Goal: Information Seeking & Learning: Learn about a topic

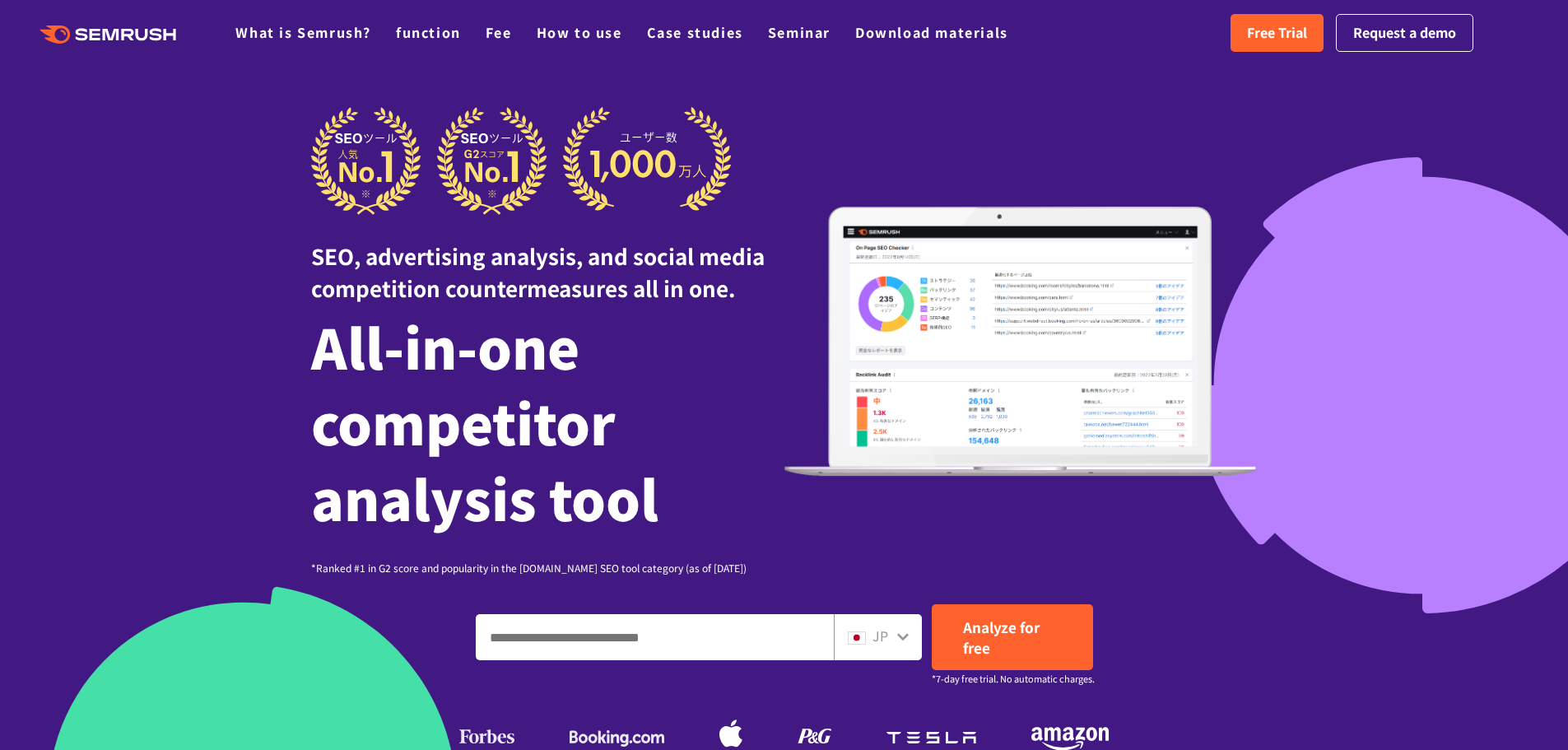
click at [1037, 103] on div at bounding box center [784, 522] width 1568 height 1045
click at [1289, 36] on font "Free Trial" at bounding box center [1277, 32] width 60 height 20
click at [111, 39] on polygon at bounding box center [113, 35] width 17 height 12
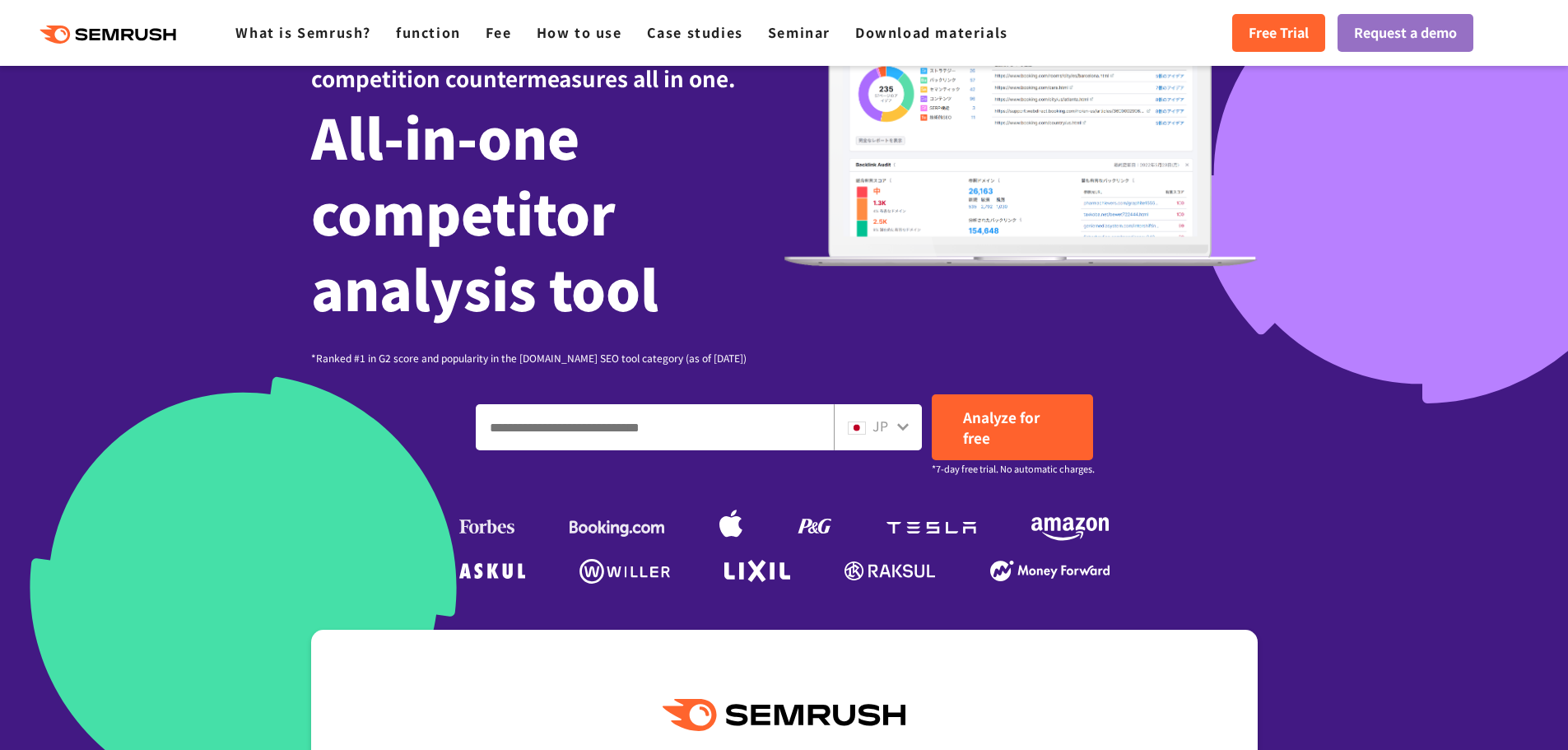
scroll to position [247, 0]
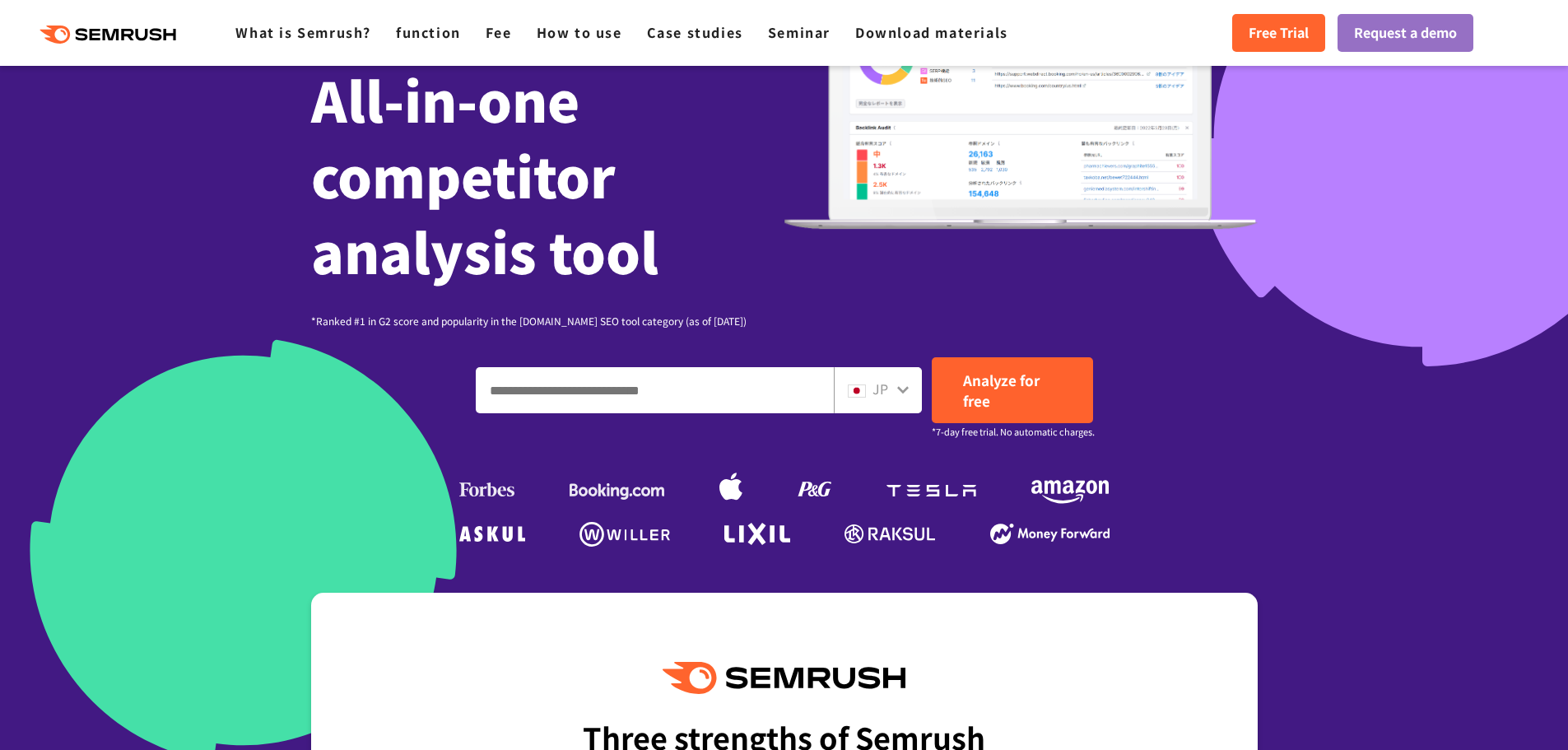
click at [612, 396] on input "Enter a domain, keyword or URL" at bounding box center [655, 389] width 357 height 44
drag, startPoint x: 696, startPoint y: 393, endPoint x: 1517, endPoint y: 418, distance: 821.4
click at [1517, 418] on section "**********" at bounding box center [784, 275] width 1568 height 1045
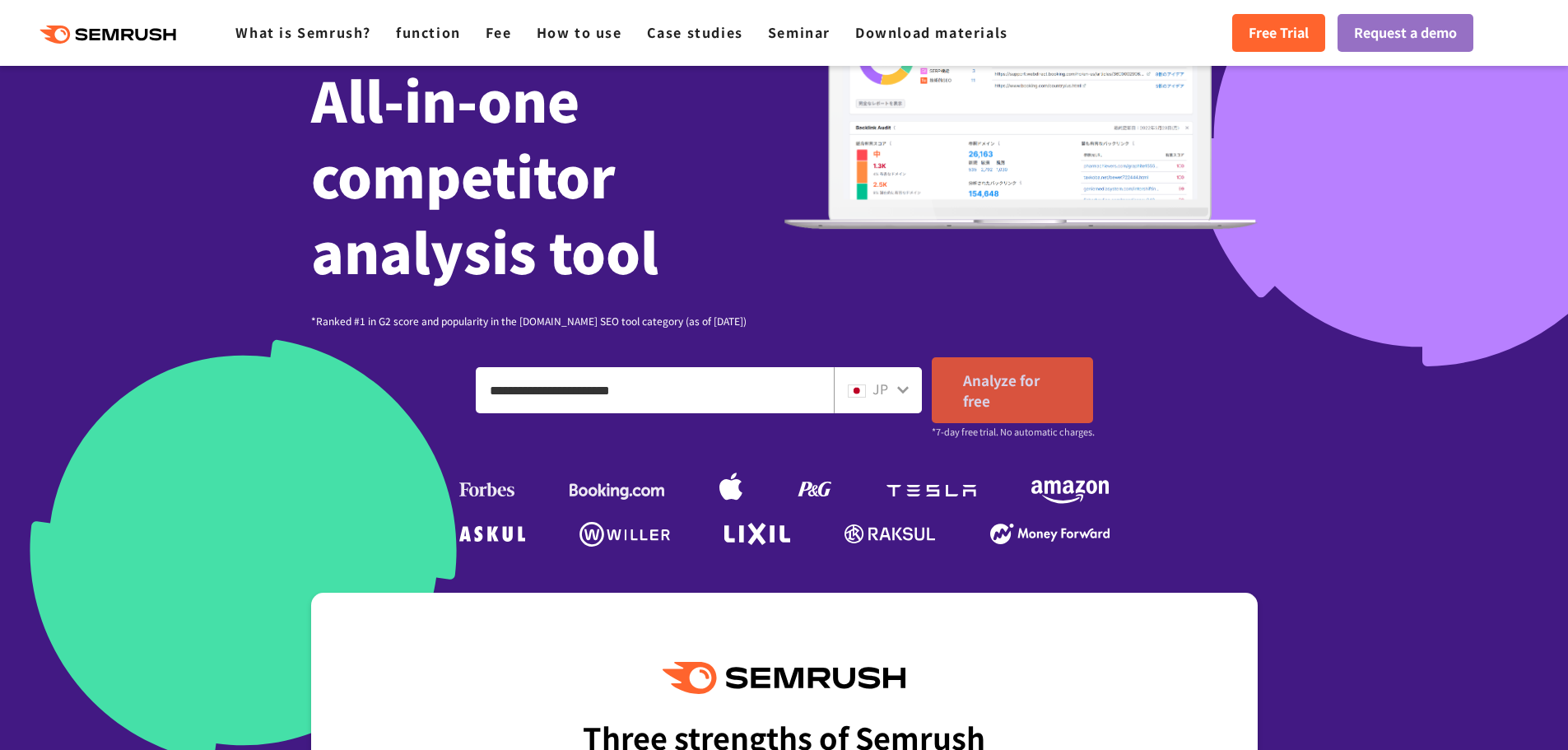
type input "**********"
click at [984, 390] on font "Analyze for free" at bounding box center [1002, 389] width 77 height 41
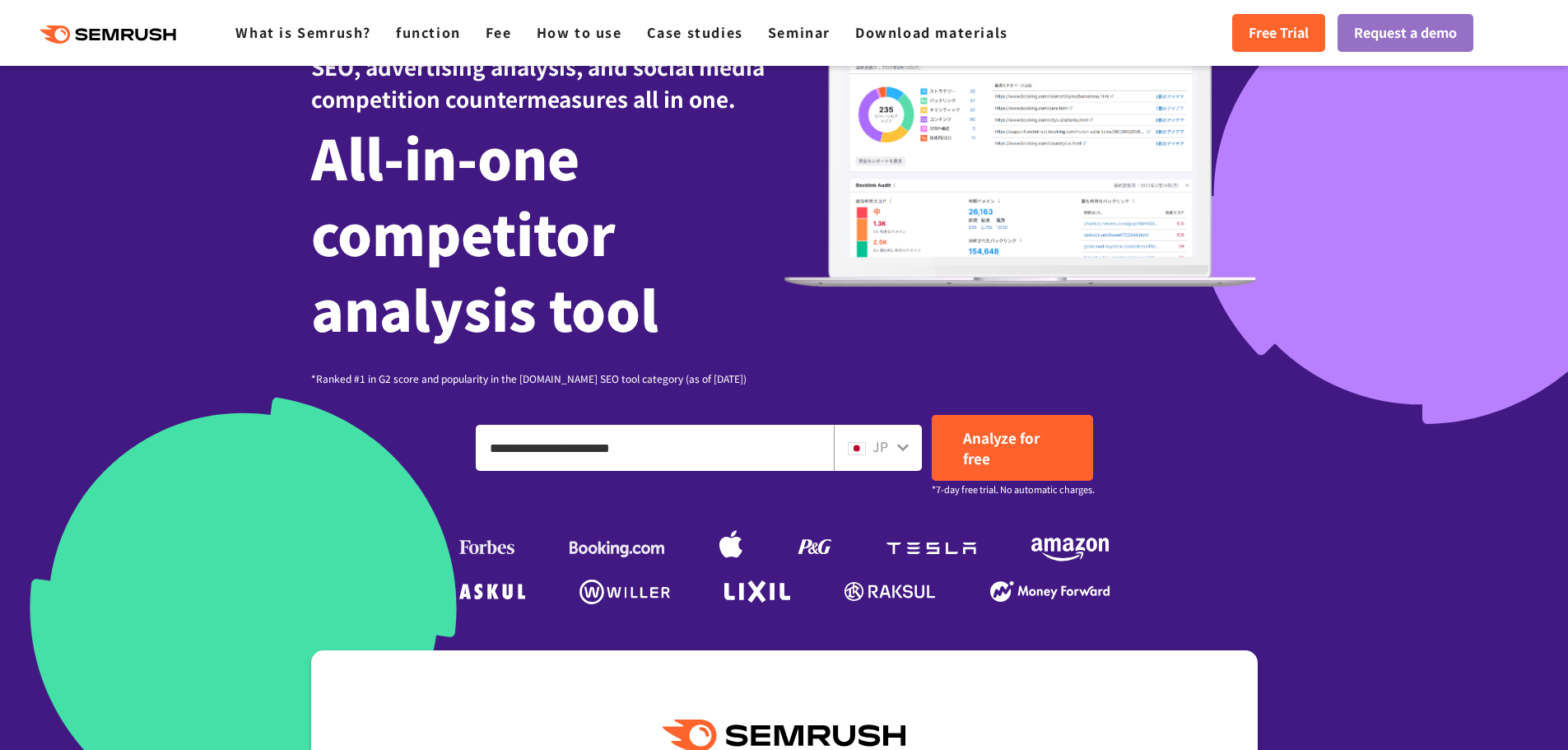
scroll to position [165, 0]
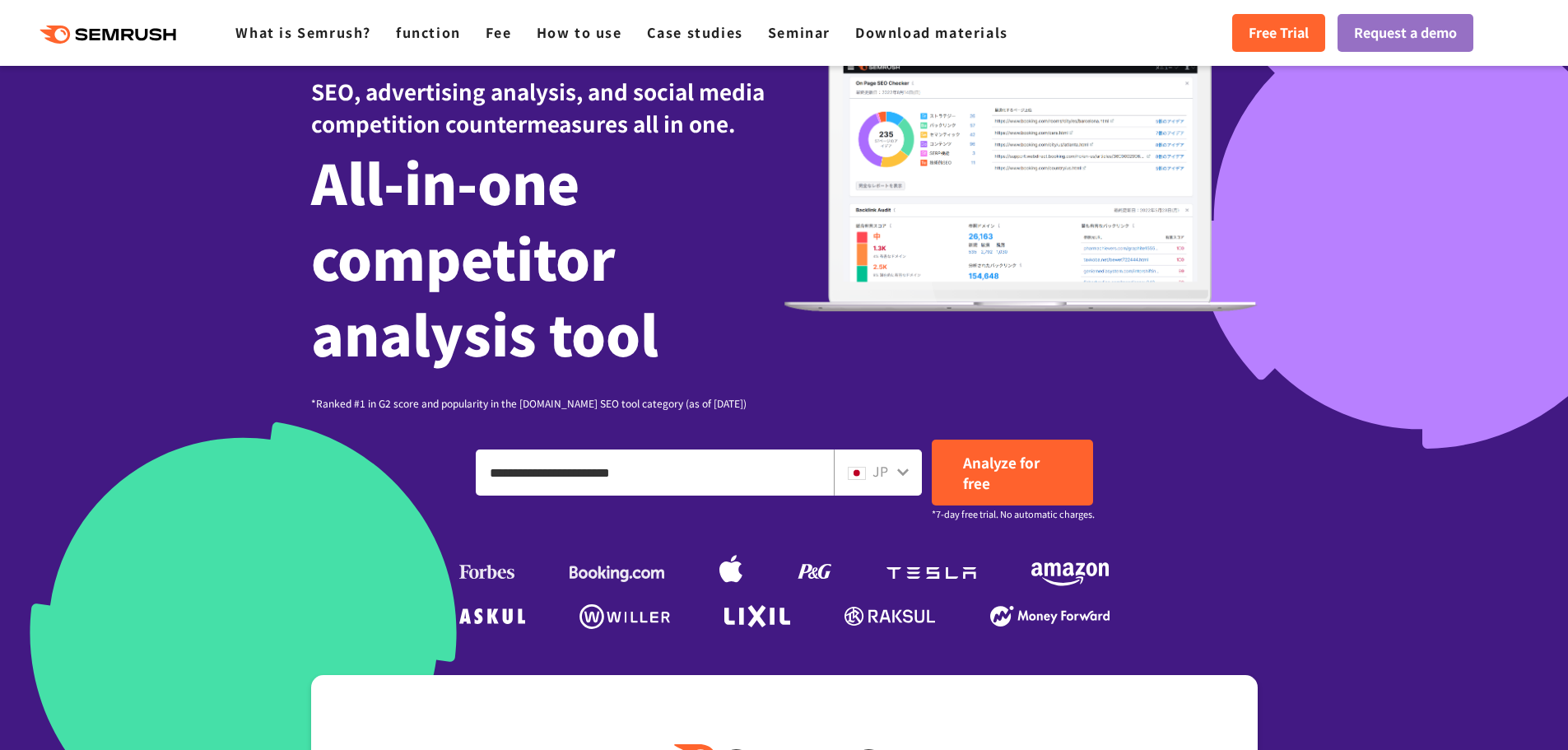
click at [144, 37] on icon ".cls {fill: #FF642D;}" at bounding box center [110, 35] width 186 height 18
